Goal: Find contact information: Find contact information

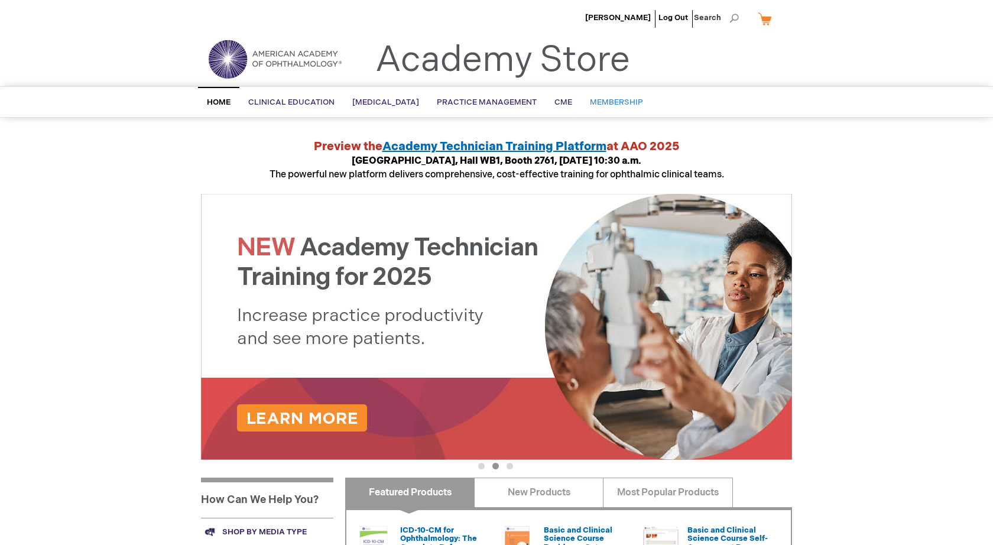
click at [627, 106] on span "Membership" at bounding box center [616, 102] width 53 height 9
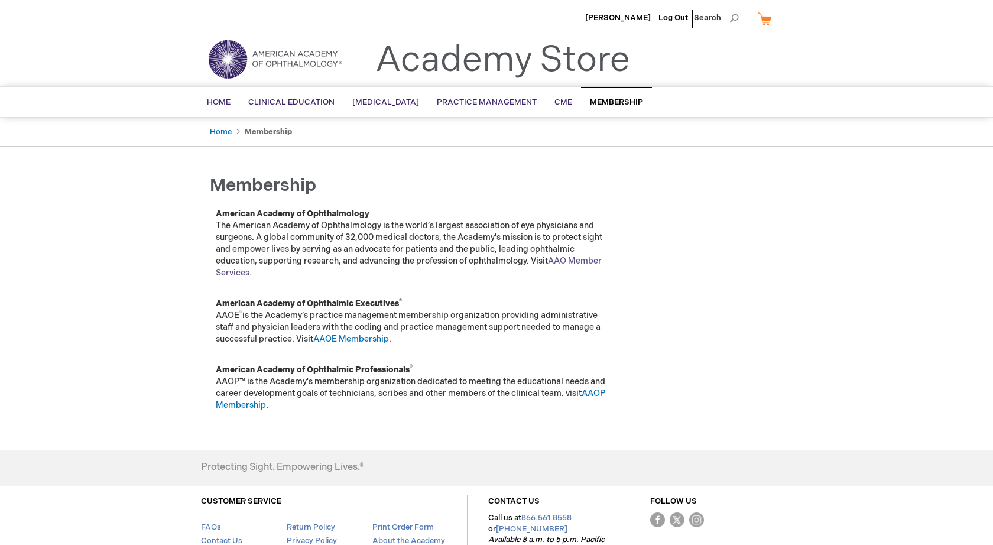
click at [567, 261] on link "AAO Member Services" at bounding box center [409, 267] width 386 height 22
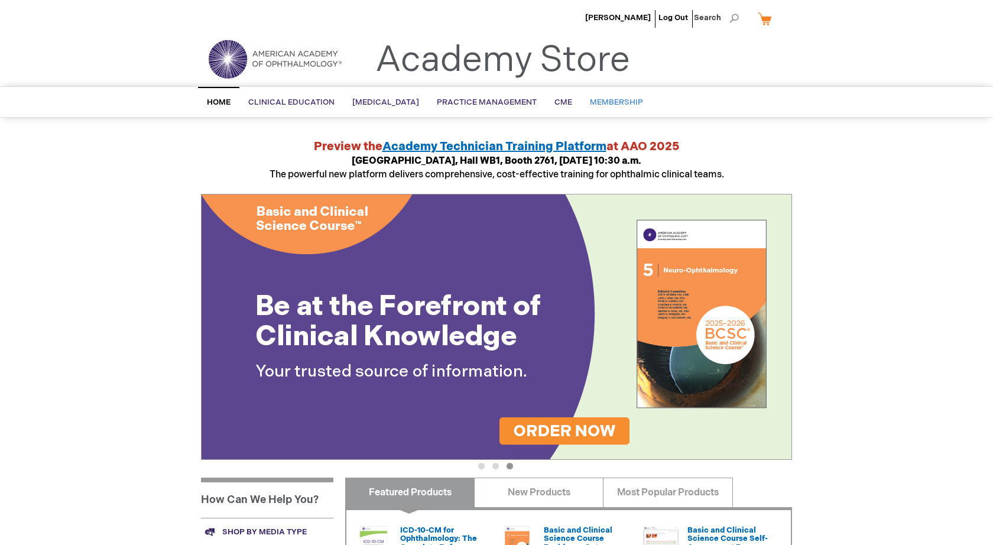
click at [632, 101] on span "Membership" at bounding box center [616, 102] width 53 height 9
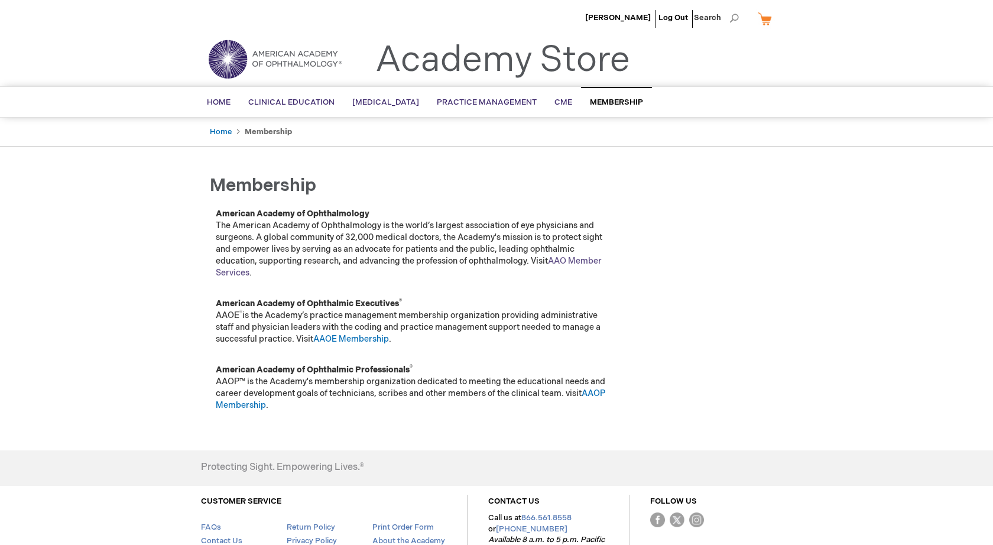
click at [232, 270] on link "AAO Member Services" at bounding box center [409, 267] width 386 height 22
click at [298, 56] on img at bounding box center [275, 59] width 142 height 43
click at [235, 59] on img at bounding box center [275, 59] width 142 height 43
